Goal: Transaction & Acquisition: Purchase product/service

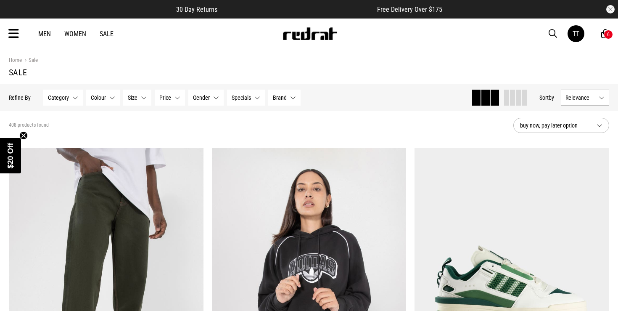
click at [606, 33] on div "6" at bounding box center [607, 34] width 9 height 9
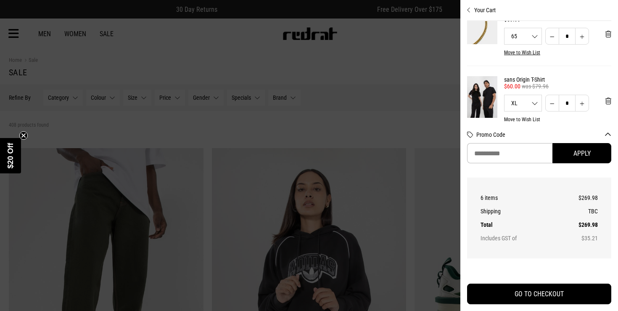
scroll to position [34, 0]
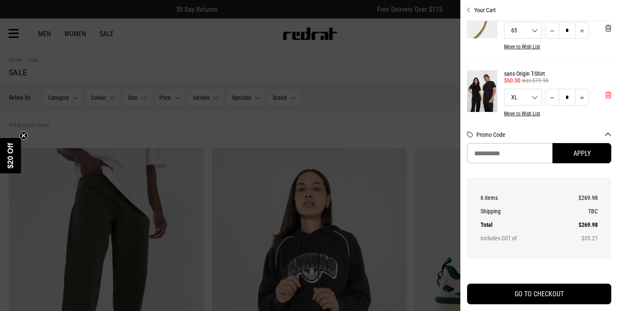
click at [604, 96] on button "'Remove from cart" at bounding box center [607, 94] width 19 height 21
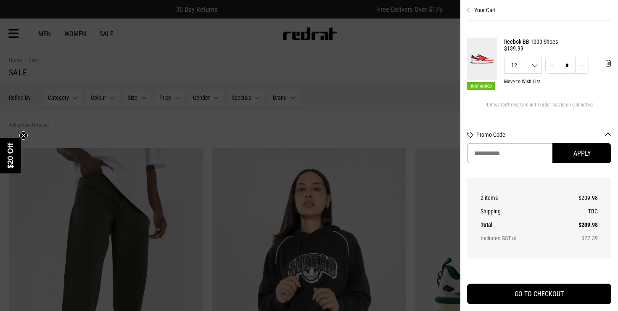
click at [517, 152] on input "Promo Code" at bounding box center [509, 153] width 85 height 20
type input "**********"
click at [577, 158] on button "Apply" at bounding box center [581, 153] width 59 height 20
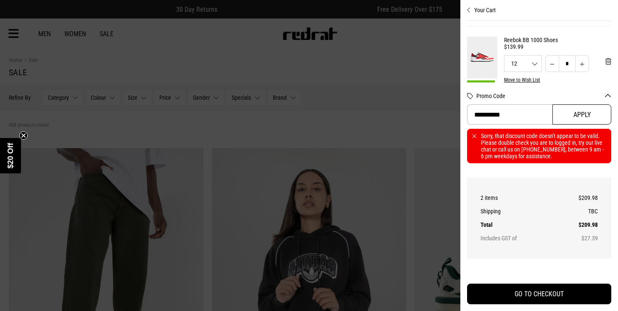
click at [564, 121] on button "Apply" at bounding box center [581, 114] width 59 height 20
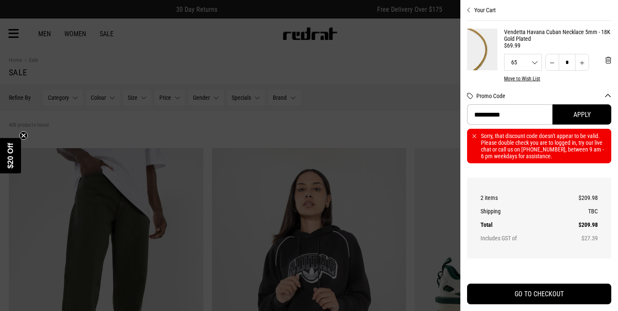
scroll to position [0, 0]
click at [514, 43] on link "Vendetta Havana Cuban Necklace 5mm - 18K Gold Plated" at bounding box center [557, 37] width 107 height 13
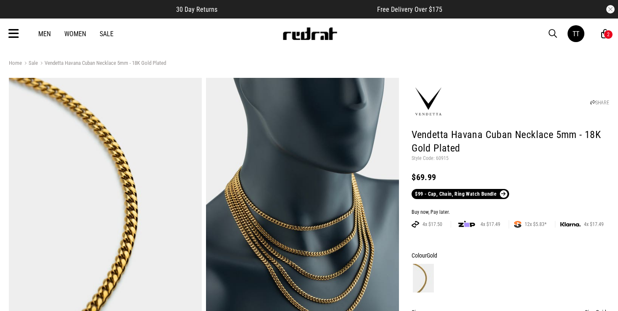
scroll to position [195, 0]
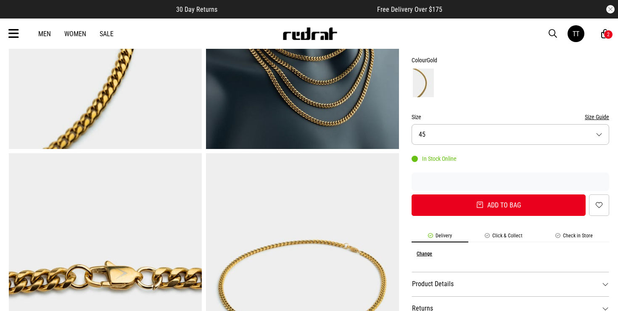
click at [493, 136] on button "Size 45" at bounding box center [510, 134] width 198 height 21
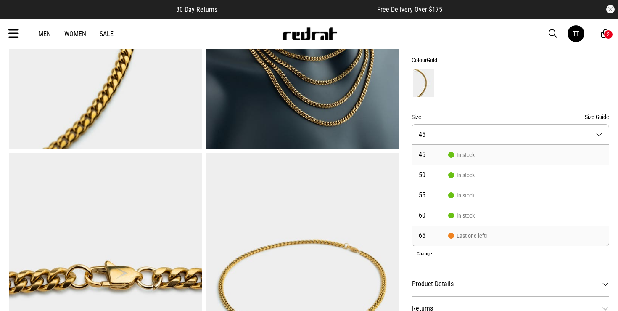
click at [461, 236] on span "Last one left!" at bounding box center [467, 235] width 39 height 7
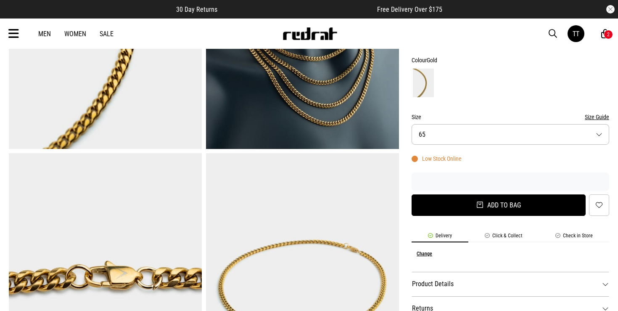
click at [490, 208] on button "Add to bag" at bounding box center [498, 204] width 174 height 21
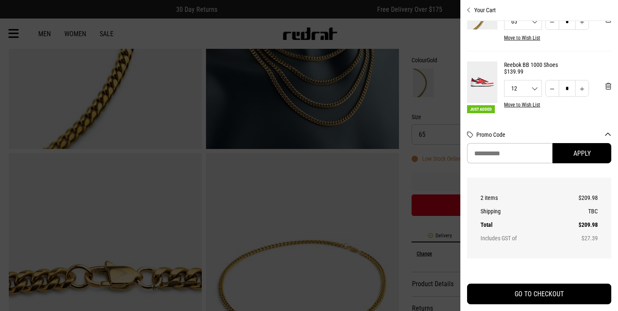
scroll to position [47, 0]
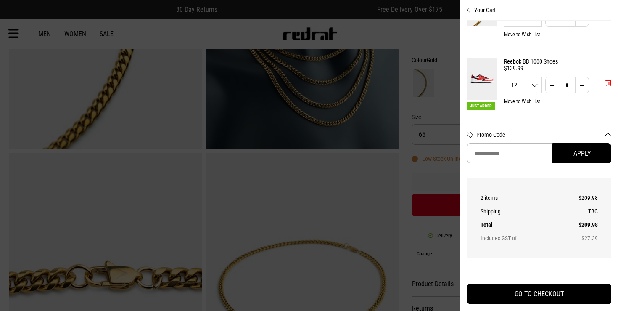
click at [602, 85] on button "'Remove from cart" at bounding box center [607, 82] width 19 height 21
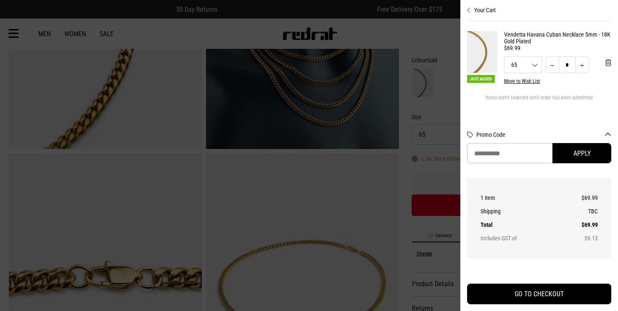
scroll to position [0, 0]
click at [408, 170] on div at bounding box center [309, 155] width 618 height 311
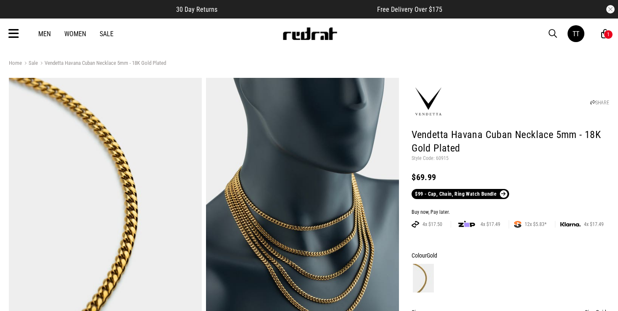
click at [14, 29] on icon at bounding box center [13, 34] width 11 height 14
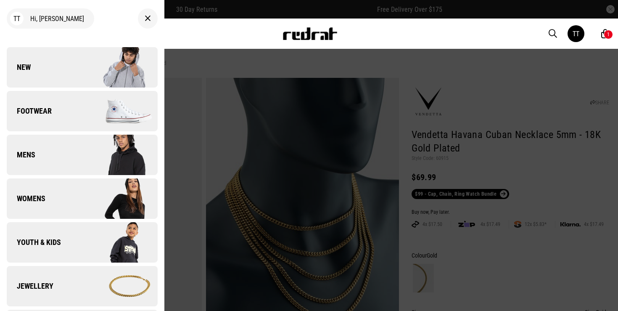
scroll to position [243, 0]
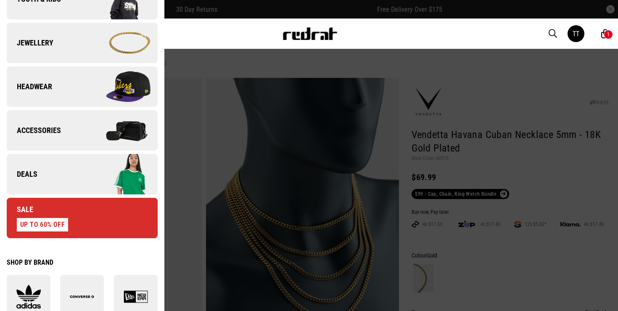
click at [83, 176] on img at bounding box center [119, 174] width 75 height 42
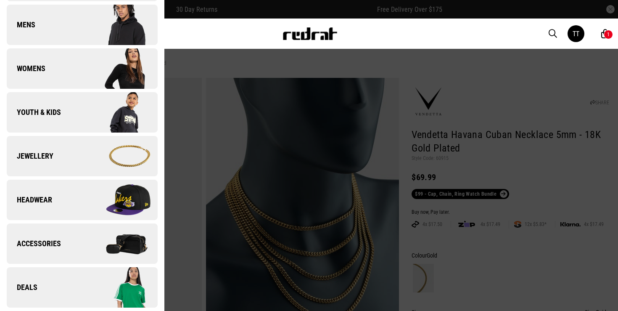
scroll to position [0, 0]
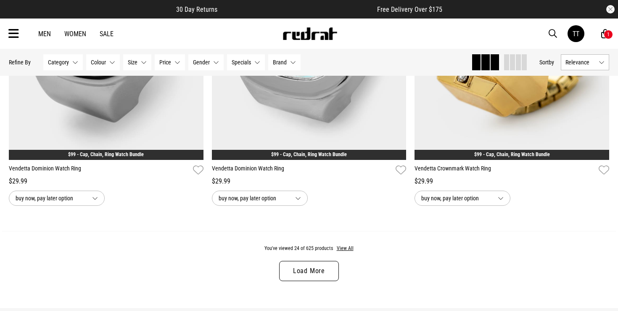
scroll to position [2753, 0]
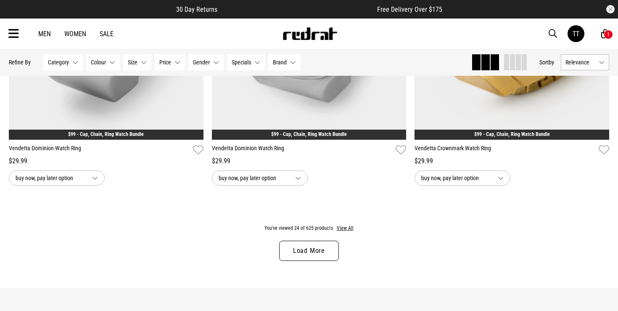
click at [312, 255] on link "Load More" at bounding box center [309, 250] width 60 height 20
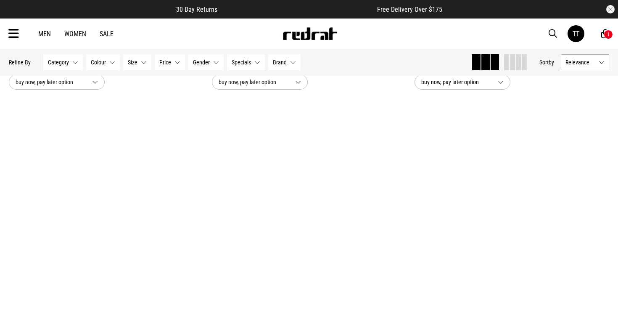
scroll to position [4674, 0]
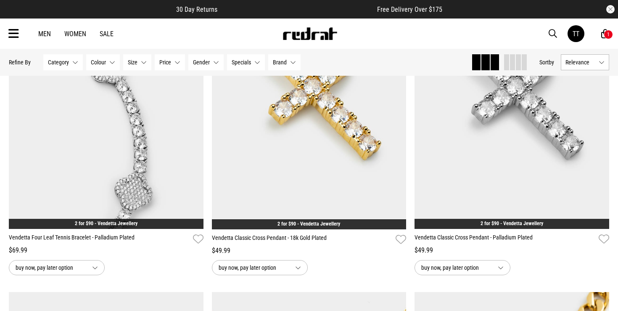
click at [16, 34] on icon at bounding box center [13, 34] width 11 height 14
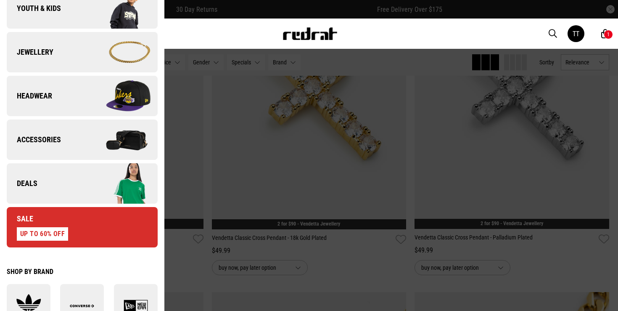
scroll to position [234, 0]
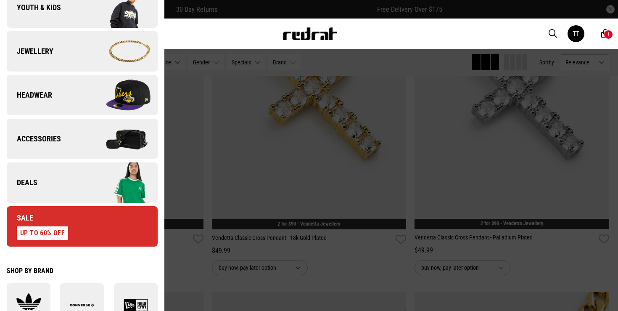
click at [72, 179] on link "Deals" at bounding box center [82, 182] width 151 height 40
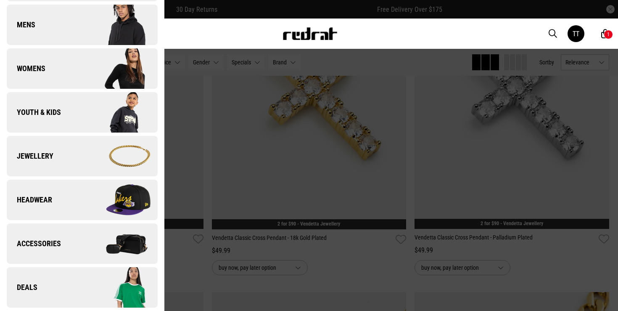
scroll to position [0, 0]
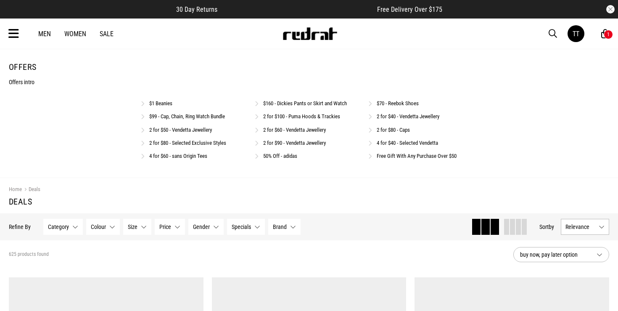
click at [163, 131] on link "2 for $50 - Vendetta Jewellery" at bounding box center [180, 129] width 63 height 6
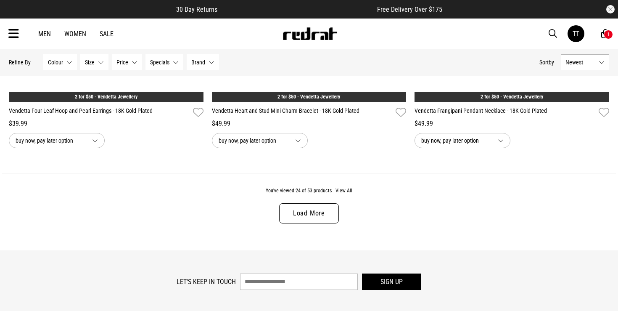
scroll to position [2693, 0]
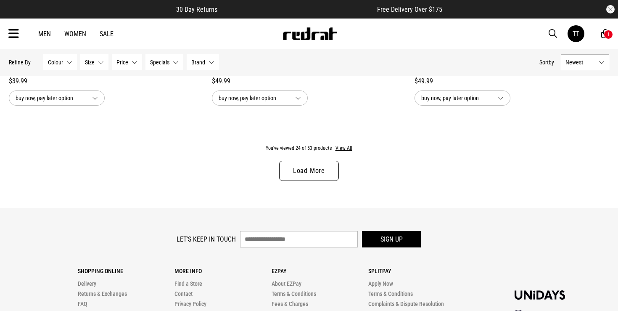
click at [319, 170] on link "Load More" at bounding box center [309, 171] width 60 height 20
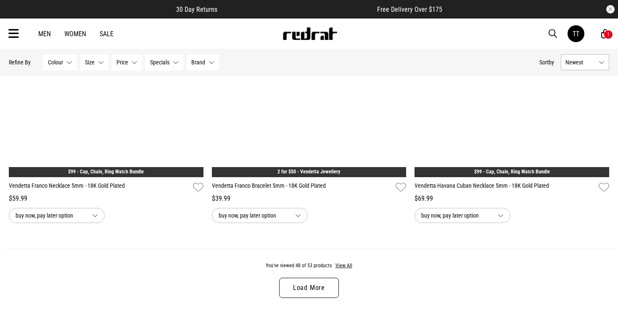
scroll to position [5418, 0]
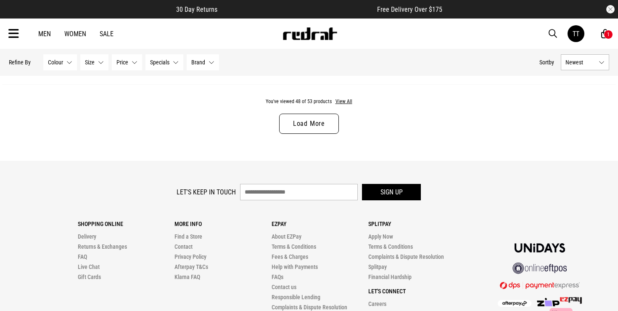
click at [321, 127] on link "Load More" at bounding box center [309, 123] width 60 height 20
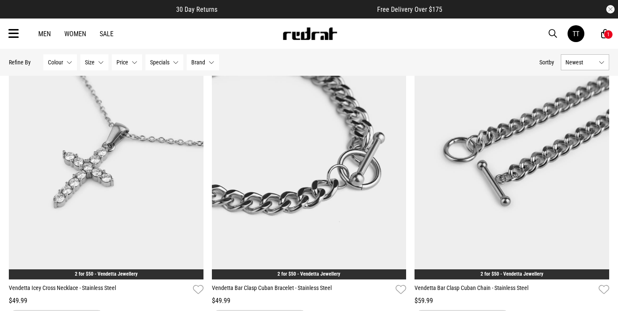
scroll to position [3521, 0]
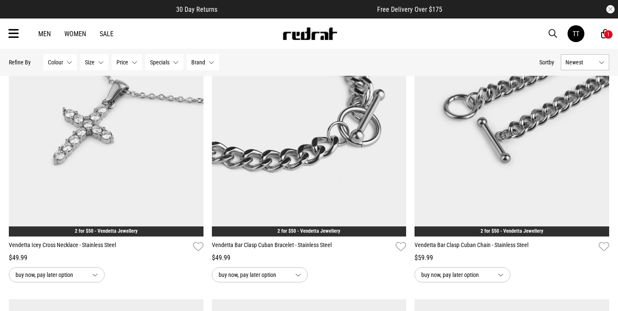
click at [12, 35] on icon at bounding box center [13, 34] width 11 height 14
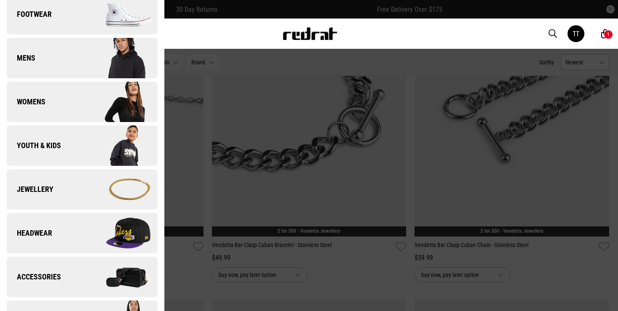
scroll to position [181, 0]
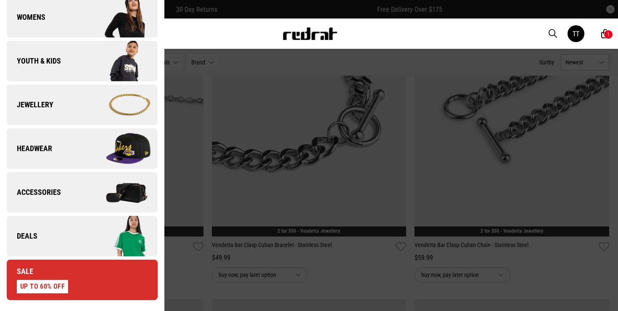
click at [109, 278] on link "Sale UP TO 60% OFF" at bounding box center [82, 279] width 151 height 40
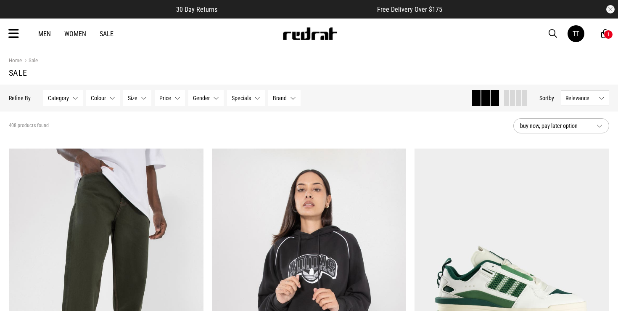
click at [10, 36] on icon at bounding box center [13, 34] width 11 height 14
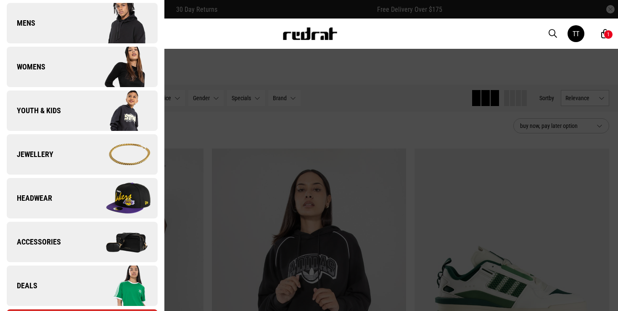
scroll to position [389, 0]
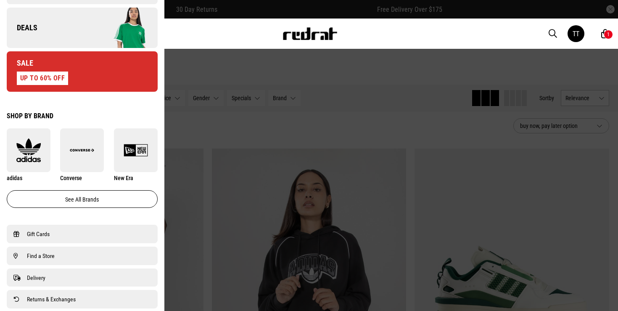
click at [65, 29] on link "Deals" at bounding box center [82, 28] width 151 height 40
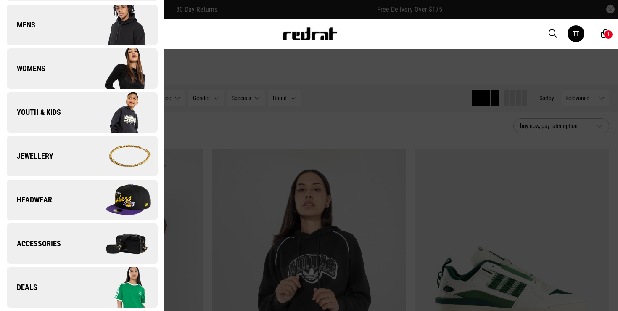
scroll to position [0, 0]
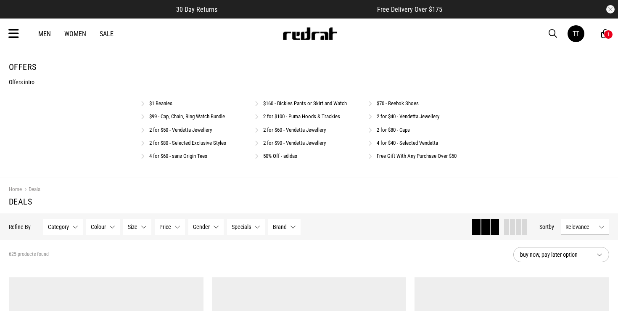
click at [397, 158] on link "Free Gift With Any Purchase Over $50" at bounding box center [417, 156] width 80 height 6
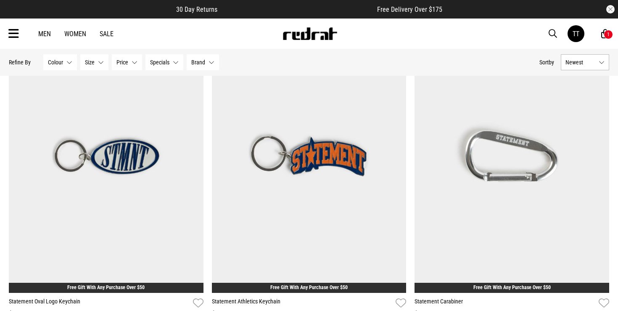
scroll to position [6, 0]
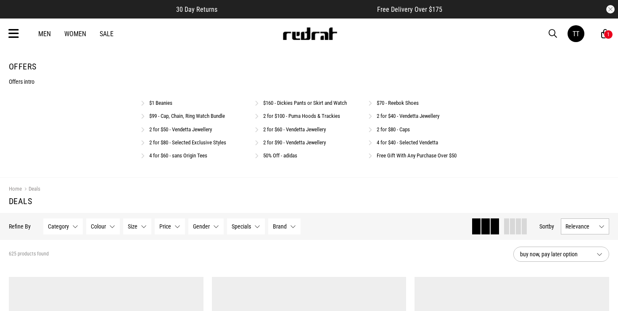
click at [423, 142] on link "4 for $40 - Selected Vendetta" at bounding box center [407, 142] width 61 height 6
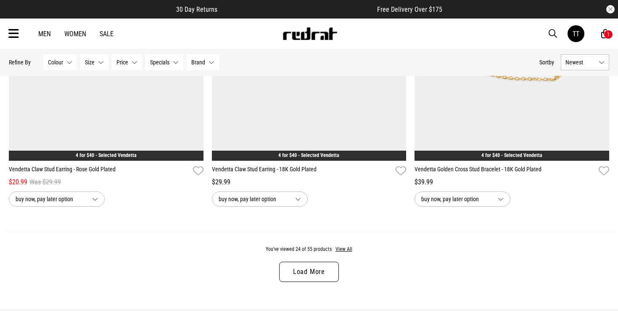
scroll to position [2732, 0]
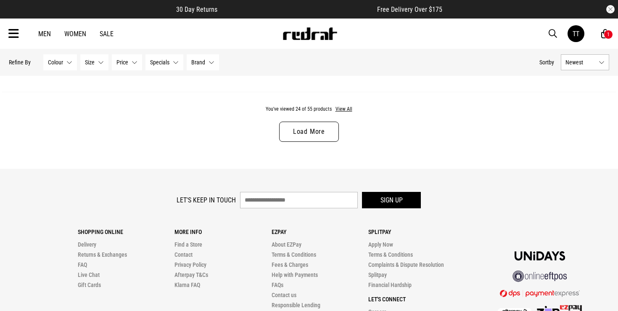
click at [308, 131] on link "Load More" at bounding box center [309, 131] width 60 height 20
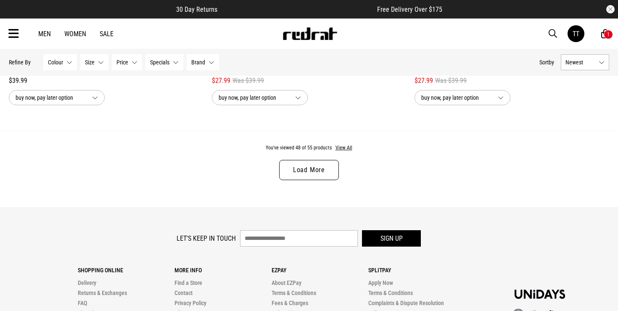
scroll to position [5422, 0]
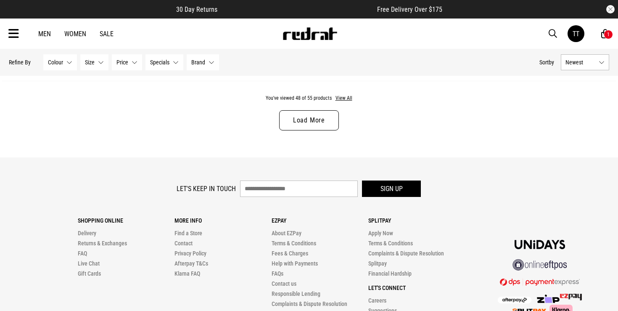
click at [318, 118] on link "Load More" at bounding box center [309, 120] width 60 height 20
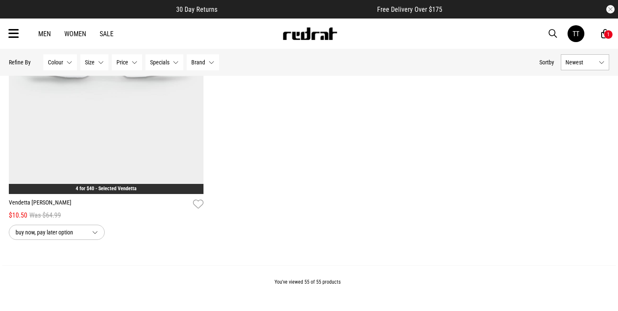
scroll to position [6421, 0]
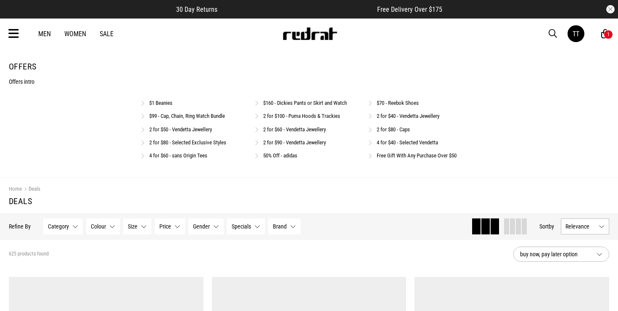
click at [407, 115] on link "2 for $40 - Vendetta Jewellery" at bounding box center [408, 116] width 63 height 6
click at [418, 113] on link "2 for $40 - Vendetta Jewellery" at bounding box center [408, 116] width 63 height 6
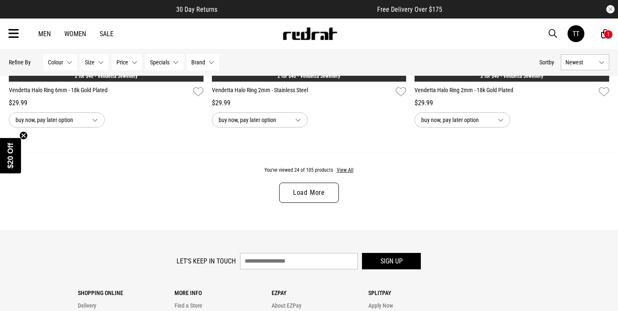
scroll to position [2712, 0]
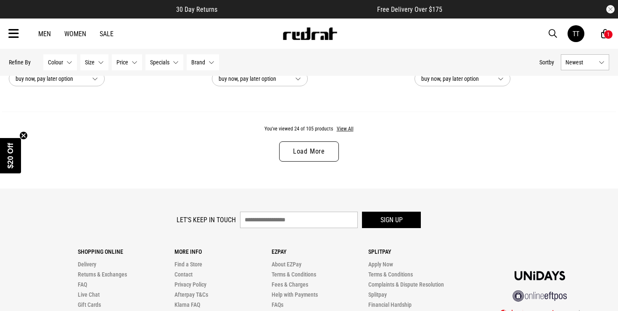
click at [319, 147] on link "Load More" at bounding box center [309, 151] width 60 height 20
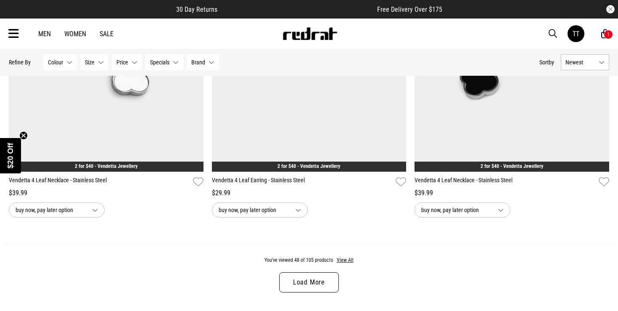
scroll to position [5406, 0]
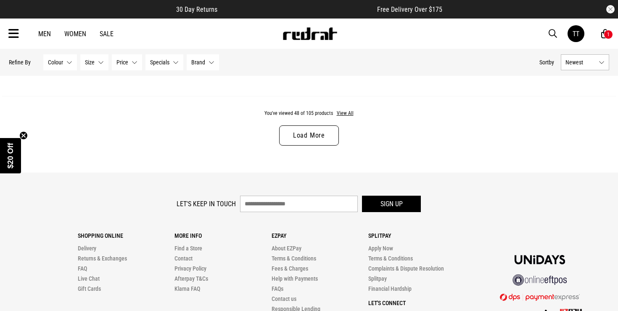
click at [318, 142] on link "Load More" at bounding box center [309, 135] width 60 height 20
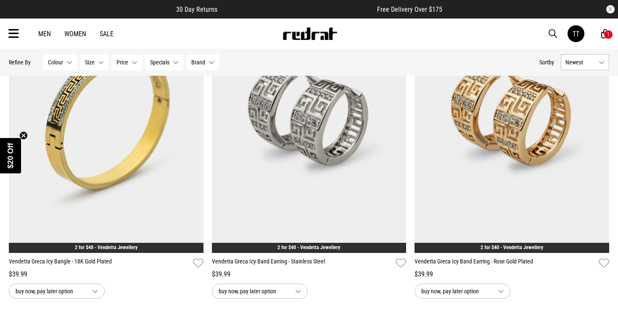
scroll to position [7857, 0]
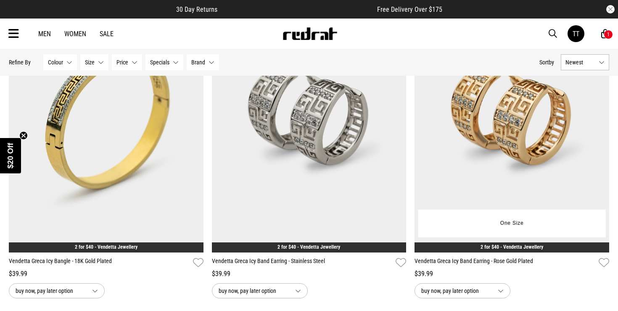
click at [521, 142] on img at bounding box center [511, 116] width 195 height 272
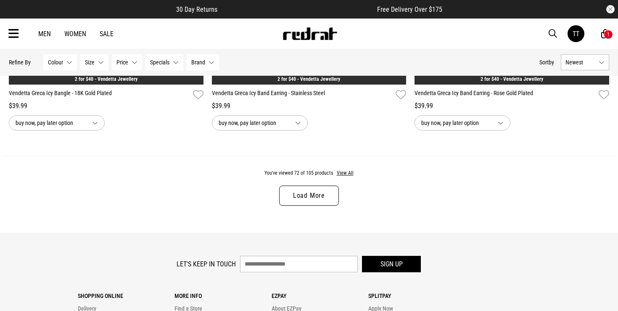
click at [315, 194] on link "Load More" at bounding box center [309, 195] width 60 height 20
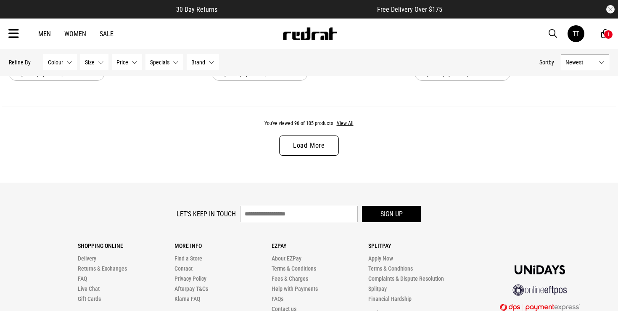
scroll to position [5466, 0]
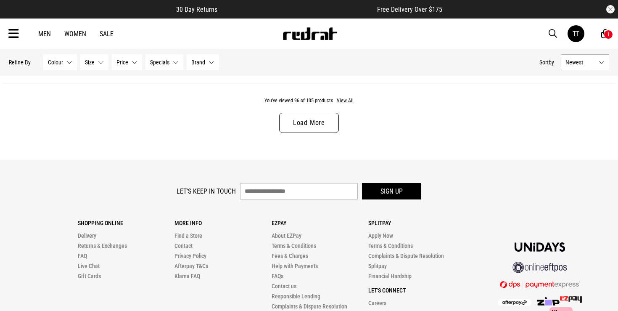
click at [315, 121] on link "Load More" at bounding box center [309, 123] width 60 height 20
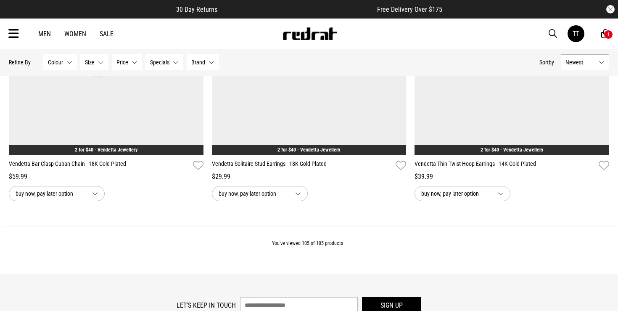
scroll to position [6387, 0]
